Goal: Complete application form

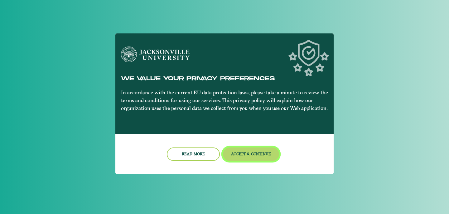
click at [240, 159] on button "Accept & Continue" at bounding box center [251, 153] width 56 height 13
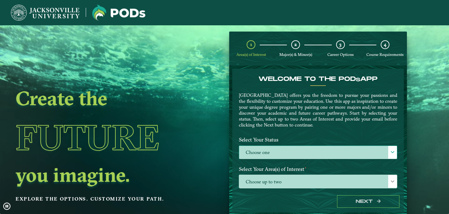
click at [304, 146] on label "Choose one" at bounding box center [318, 152] width 158 height 13
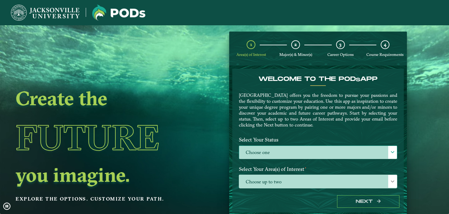
scroll to position [3, 26]
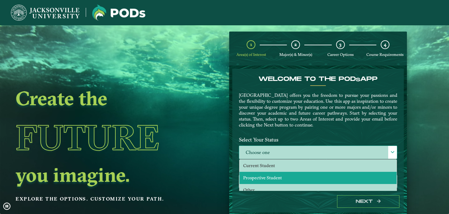
click at [295, 172] on li "Prospective Student" at bounding box center [318, 178] width 157 height 12
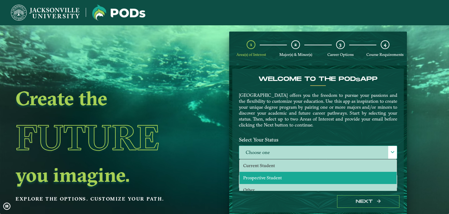
select select "[object Object]"
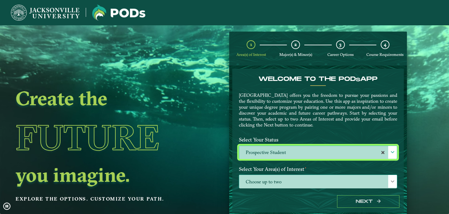
click at [298, 182] on span "Choose up to two" at bounding box center [318, 181] width 158 height 13
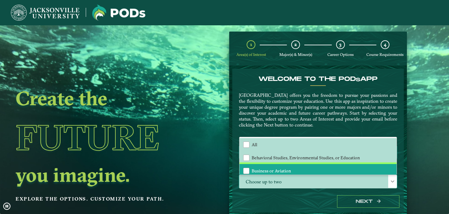
click at [283, 168] on span "Business or Aviation" at bounding box center [271, 171] width 39 height 6
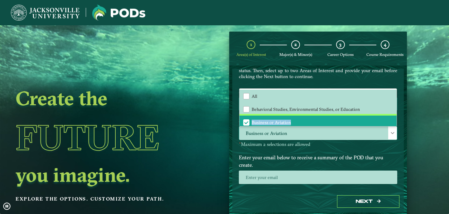
scroll to position [41, 0]
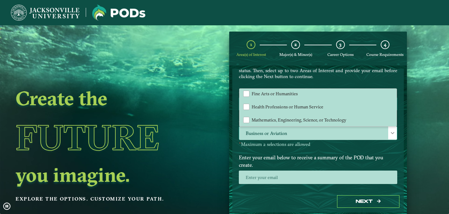
drag, startPoint x: 392, startPoint y: 115, endPoint x: 392, endPoint y: 130, distance: 15.3
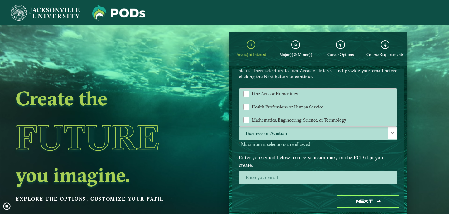
click at [392, 130] on div "Business or Aviation All Behavioral Studies, Environmental Studies, or Educatio…" at bounding box center [318, 132] width 158 height 13
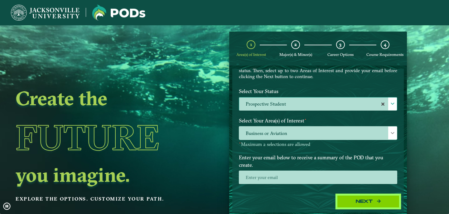
click at [357, 202] on button "Next" at bounding box center [368, 201] width 62 height 13
